Goal: Register for event/course

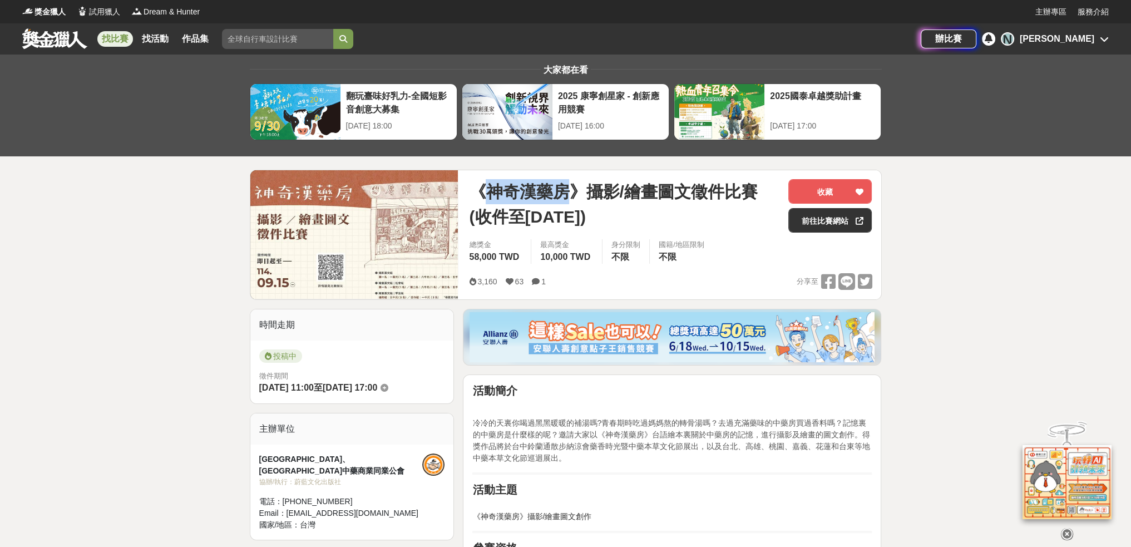
drag, startPoint x: 484, startPoint y: 195, endPoint x: 567, endPoint y: 194, distance: 83.5
click at [567, 194] on span "《神奇漢藥房》攝影/繪畫圖文徵件比賽(收件至[DATE])" at bounding box center [624, 204] width 310 height 50
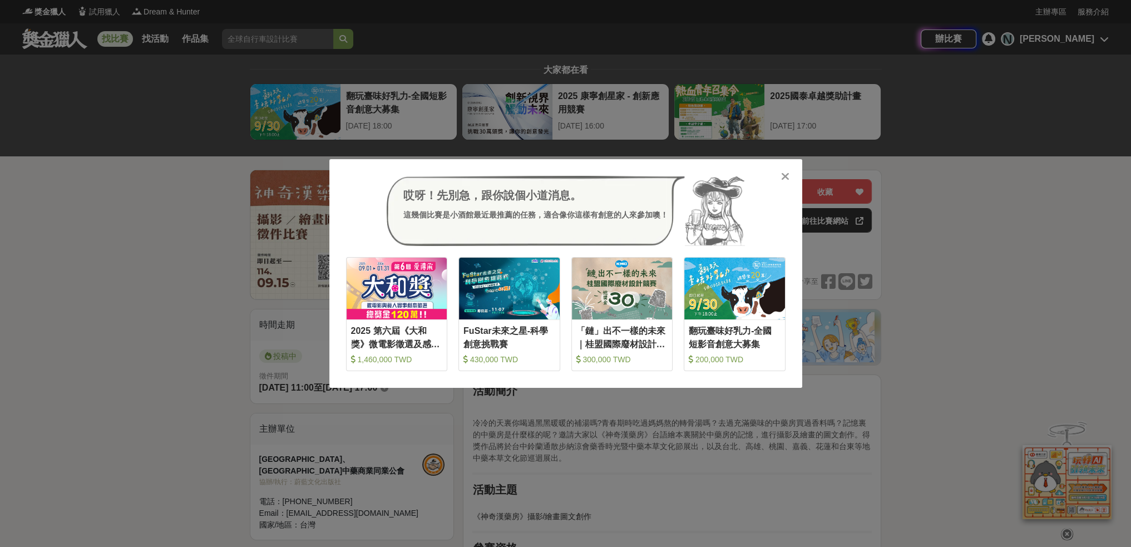
click at [290, 298] on div "哎呀！先別急，跟你說個小道消息。 這幾個比賽是小酒館最近最推薦的任務，適合像你這樣有創意的人來參加噢！ 收藏 2025 第六屆《大和獎》微電影徵選及感人實事分…" at bounding box center [565, 273] width 1131 height 547
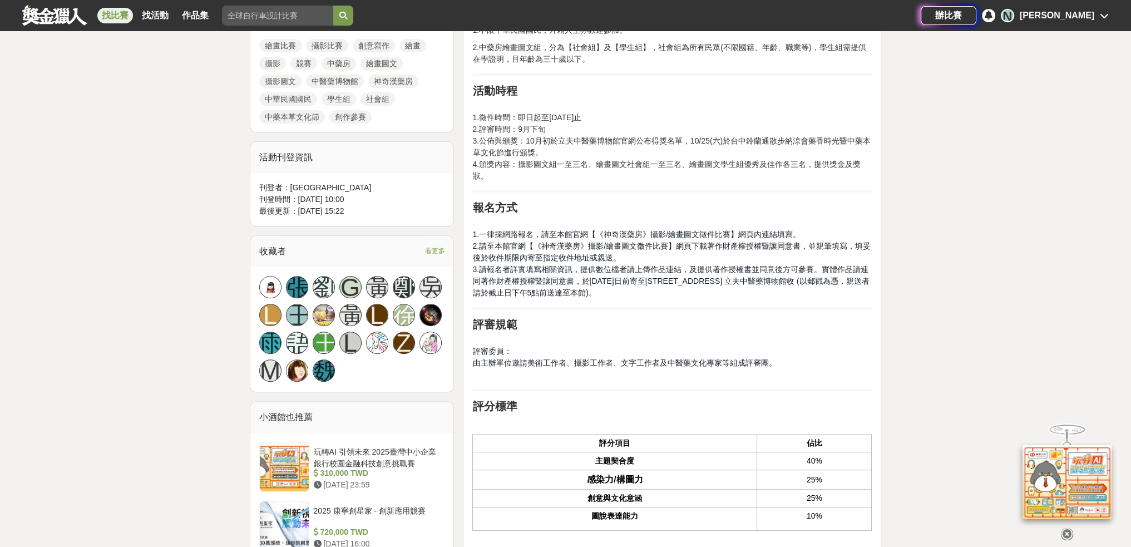
scroll to position [556, 0]
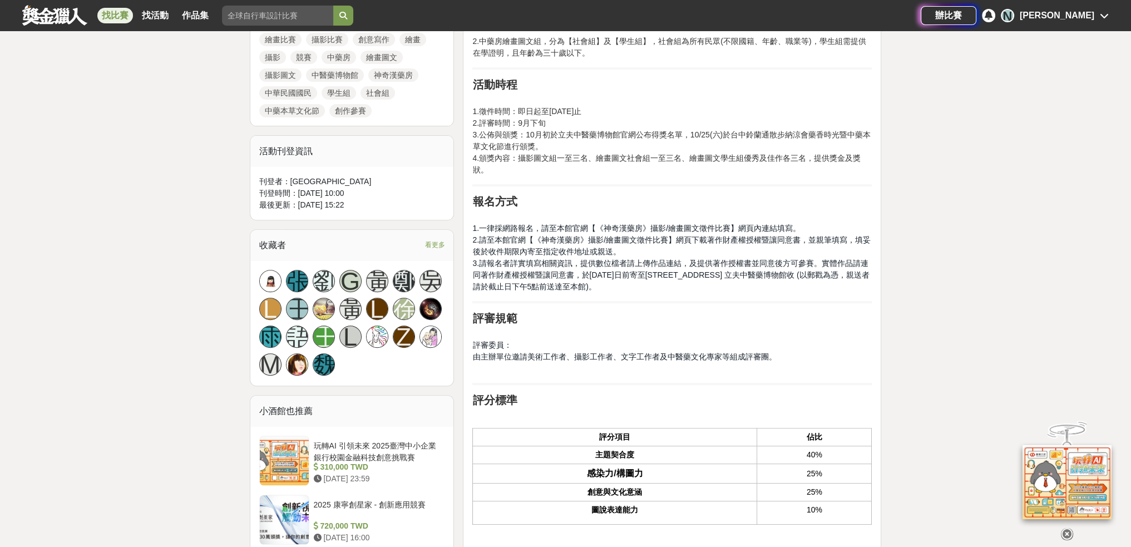
click at [734, 176] on div "活動簡介 冷冷的天裏你喝過黑黑暖暖的補湯嗎?青春期時吃過媽媽熬的轉骨湯嗎？去過充滿藥味的中藥房買過香料嗎？記憶裏的中藥房是什麼樣的呢？邀請大家以《神奇漢藥房》…" at bounding box center [671, 492] width 399 height 1328
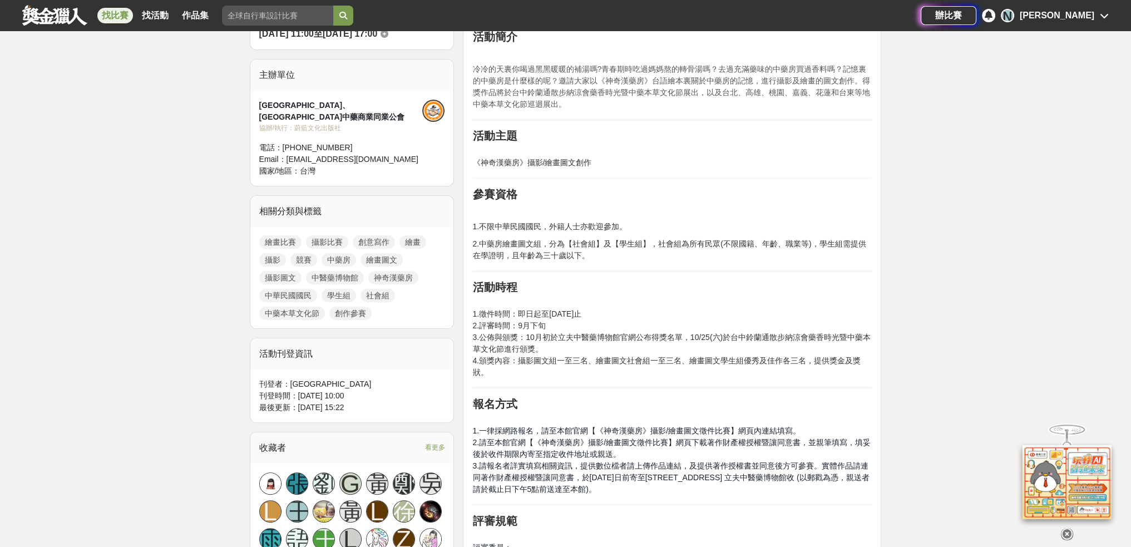
scroll to position [501, 0]
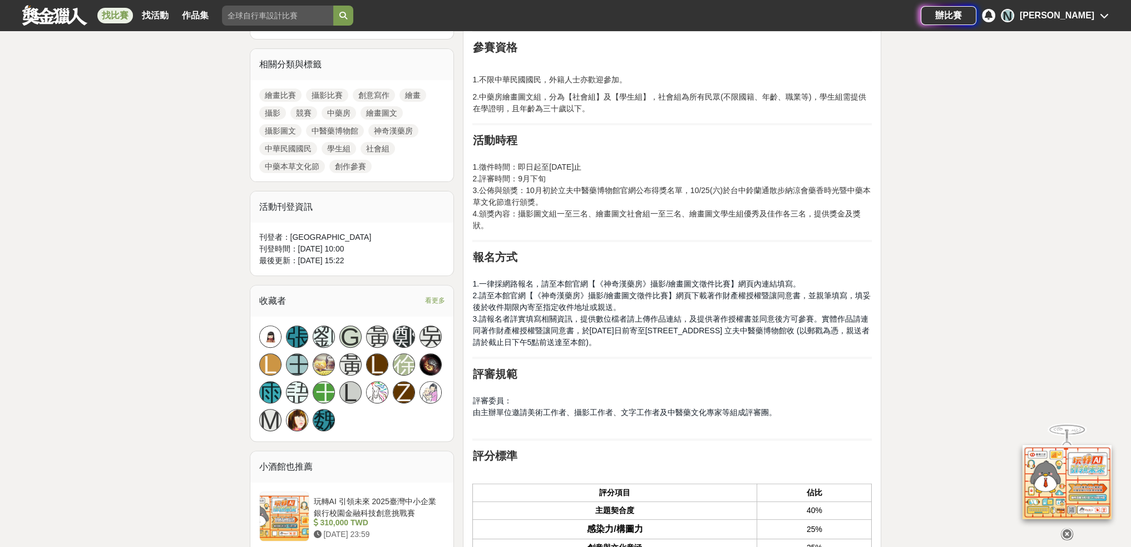
drag, startPoint x: 581, startPoint y: 162, endPoint x: 629, endPoint y: 164, distance: 47.9
click at [629, 162] on p "1.徵件時間：即日起至[DATE]止 2.評審時間：9月下旬 3.公佈與頒獎：10月初於立夫中醫藥博物館官網公布得獎名單，10/25(六)於台中鈴蘭通散步納涼…" at bounding box center [671, 191] width 399 height 82
click at [668, 226] on p "1.徵件時間：即日起至[DATE]止 2.評審時間：9月下旬 3.公佈與頒獎：10月初於立夫中醫藥博物館官網公布得獎名單，10/25(六)於台中鈴蘭通散步納涼…" at bounding box center [671, 191] width 399 height 82
drag, startPoint x: 638, startPoint y: 296, endPoint x: 625, endPoint y: 315, distance: 22.8
click at [639, 296] on span "2.請至本館官網【《神奇漢藥房》攝影/繪畫圖文徵件比賽】網頁下載著作財產權授權暨讓同意書，並親筆填寫，填妥後於收件期限內寄至指定收件地址或親送。" at bounding box center [671, 301] width 398 height 21
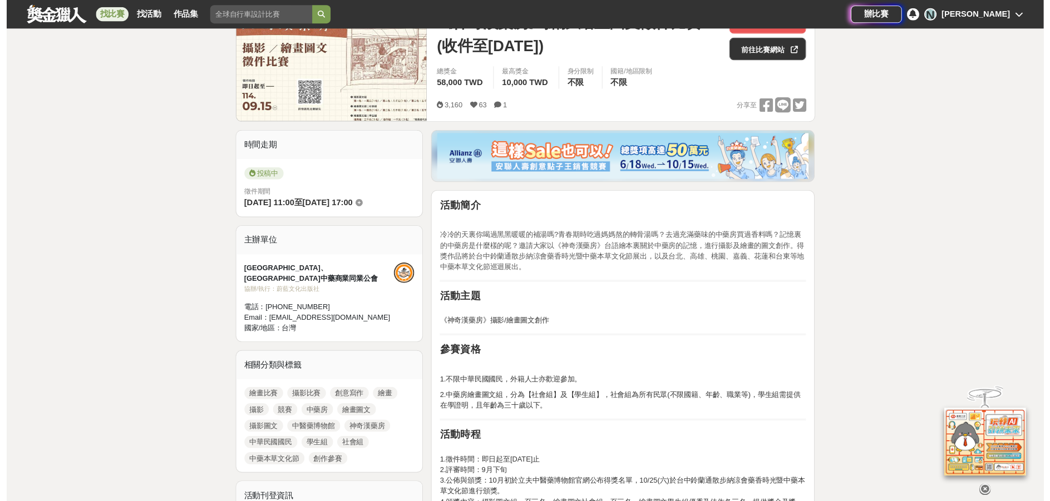
scroll to position [0, 0]
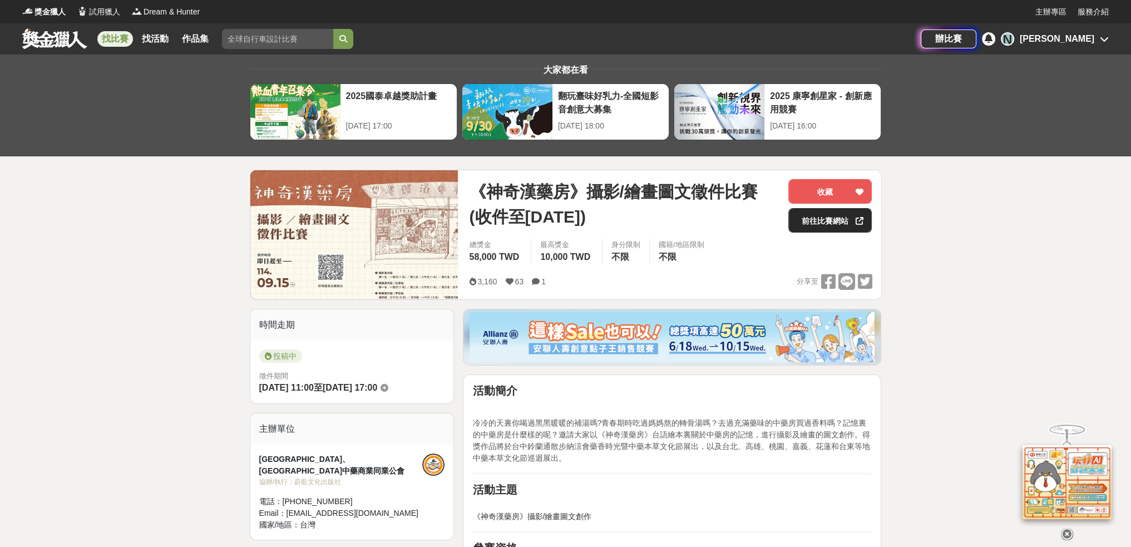
click at [823, 224] on link "前往比賽網站" at bounding box center [829, 220] width 83 height 24
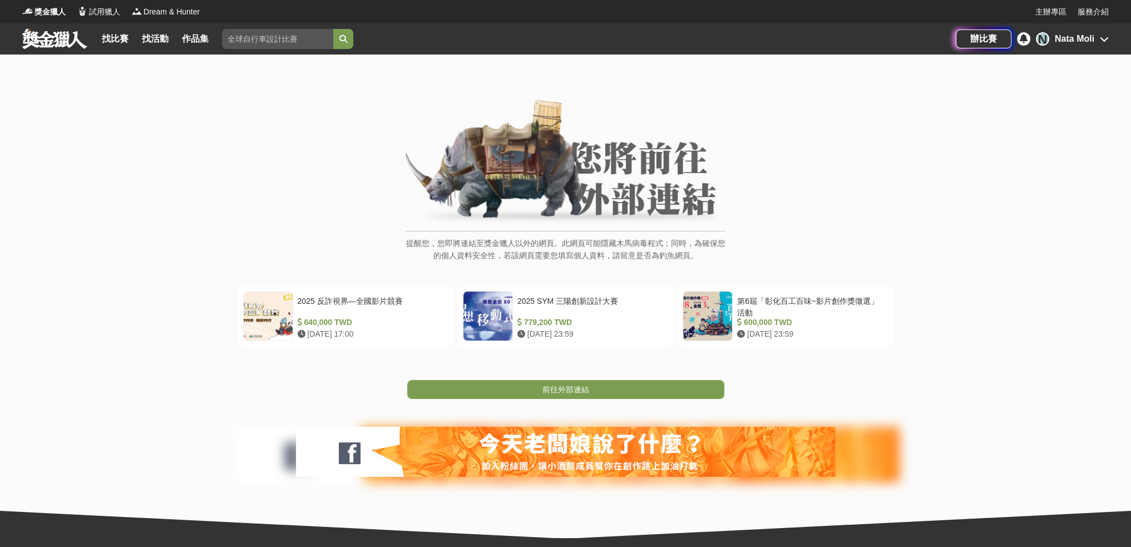
click at [487, 378] on div "前往外部連結" at bounding box center [565, 373] width 1131 height 52
click at [580, 393] on span "前往外部連結" at bounding box center [565, 389] width 47 height 9
